Goal: Obtain resource: Obtain resource

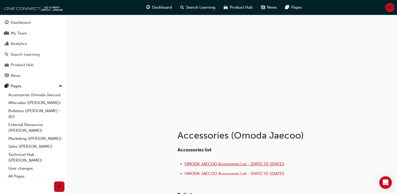
click at [240, 163] on span "OMODA-JAECOO Accessories List - [DATE] V3 ([DATE])" at bounding box center [234, 163] width 100 height 5
